Goal: Check status: Check status

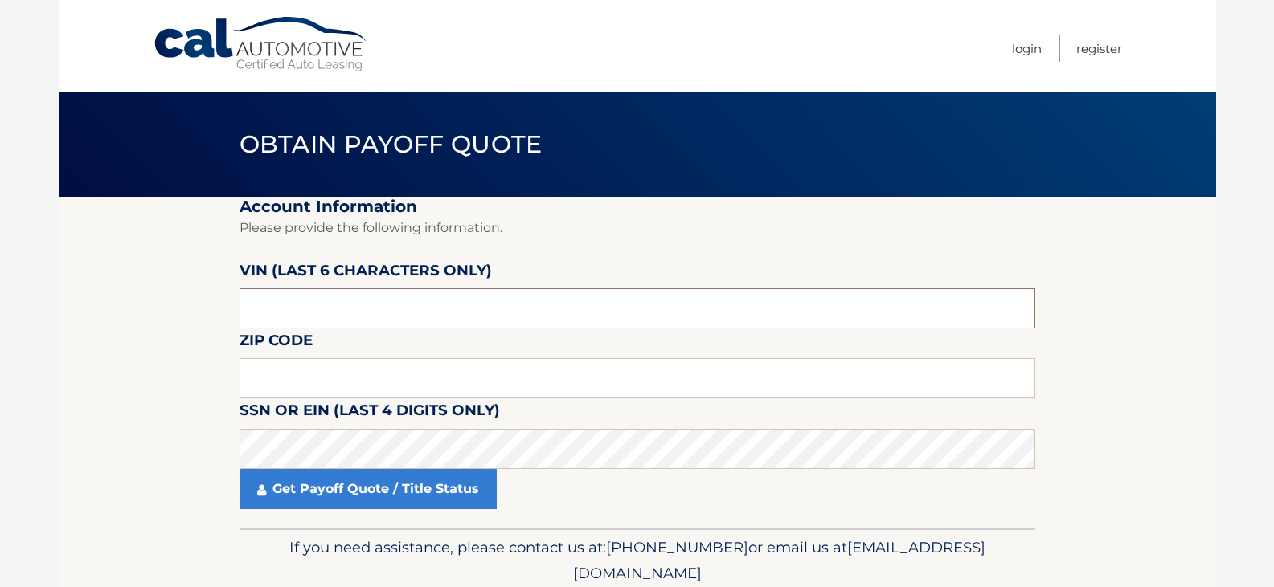
click at [469, 318] on input "text" at bounding box center [637, 308] width 796 height 40
type input "033137"
drag, startPoint x: 405, startPoint y: 377, endPoint x: 405, endPoint y: 364, distance: 12.9
click at [405, 364] on input "text" at bounding box center [637, 378] width 796 height 40
type input "11704"
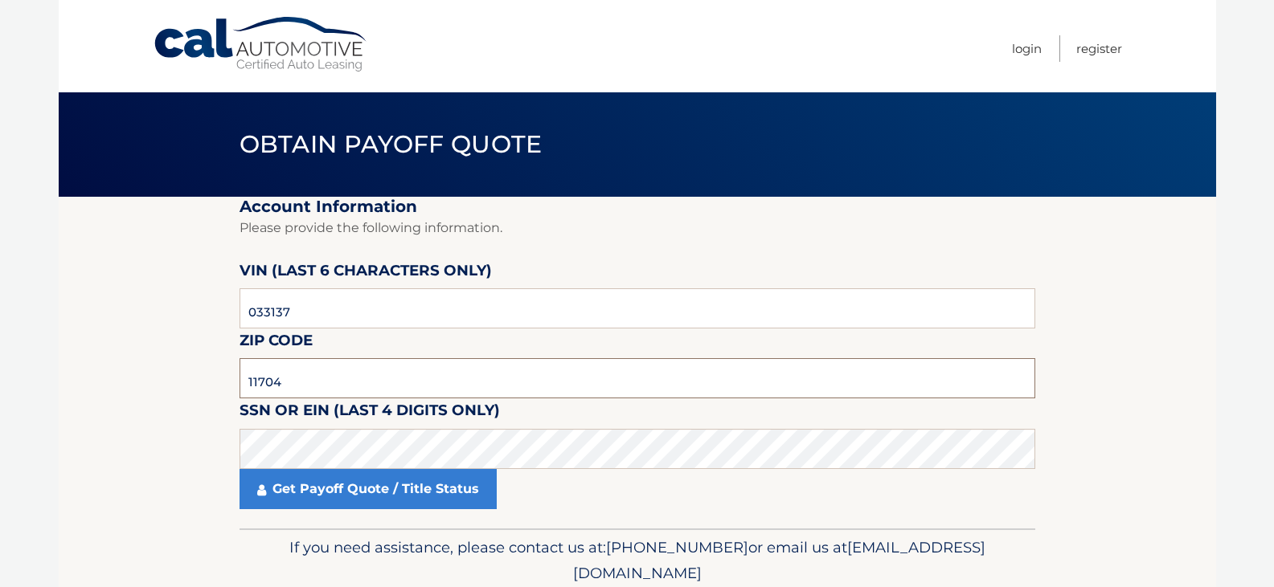
drag, startPoint x: 717, startPoint y: 391, endPoint x: 709, endPoint y: 398, distance: 10.3
click at [715, 391] on input "11704" at bounding box center [637, 378] width 796 height 40
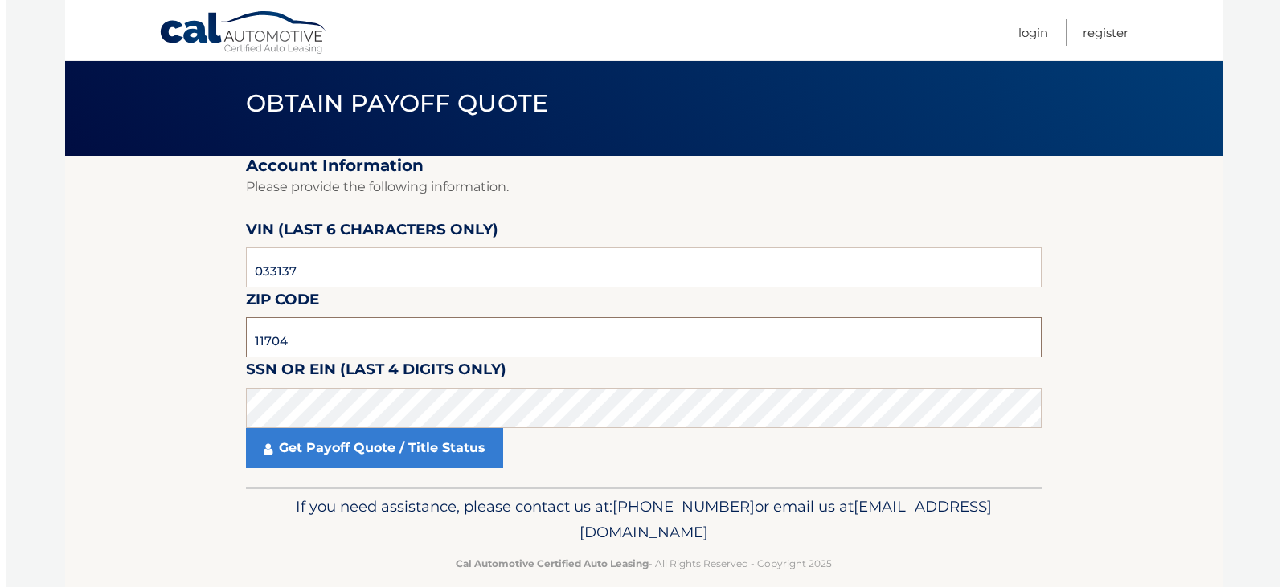
scroll to position [63, 0]
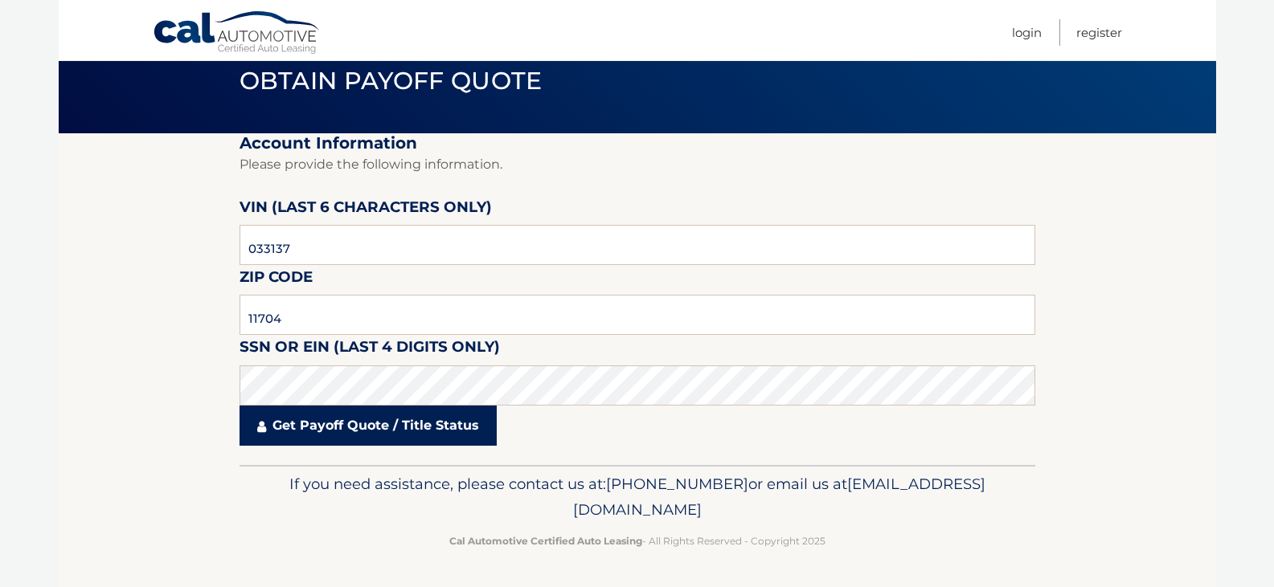
click at [344, 425] on link "Get Payoff Quote / Title Status" at bounding box center [367, 426] width 257 height 40
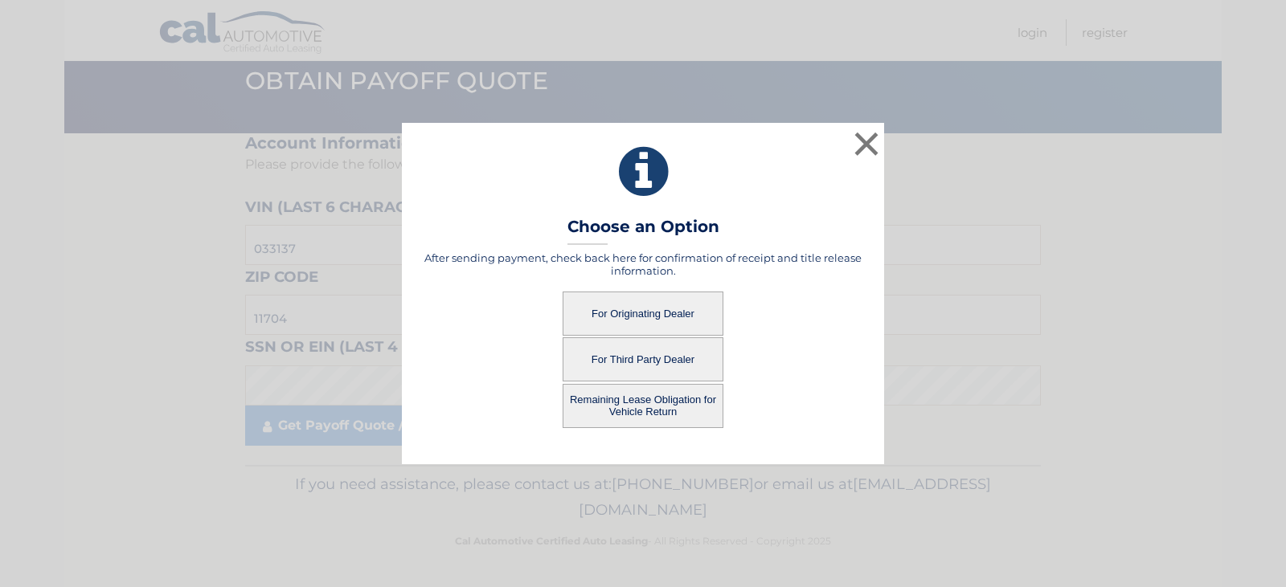
click at [669, 313] on button "For Originating Dealer" at bounding box center [642, 314] width 161 height 44
click at [654, 313] on button "For Originating Dealer" at bounding box center [642, 314] width 161 height 44
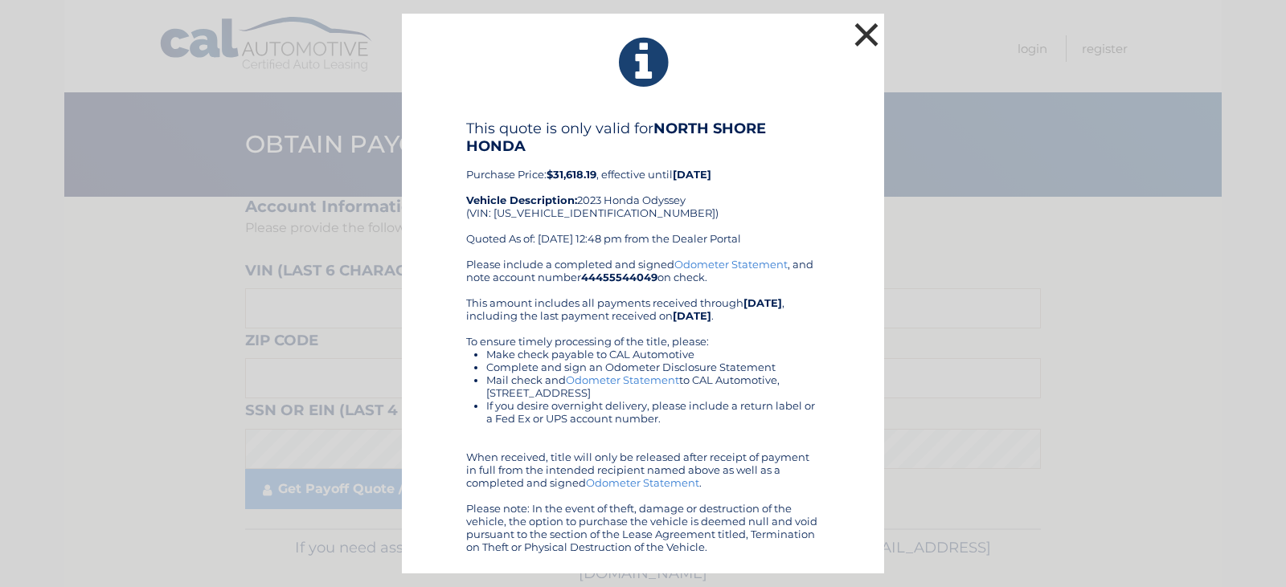
click at [865, 29] on button "×" at bounding box center [866, 34] width 32 height 32
